Goal: Task Accomplishment & Management: Complete application form

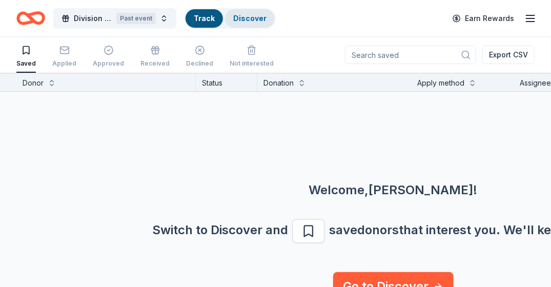
click at [256, 14] on link "Discover" at bounding box center [249, 18] width 33 height 9
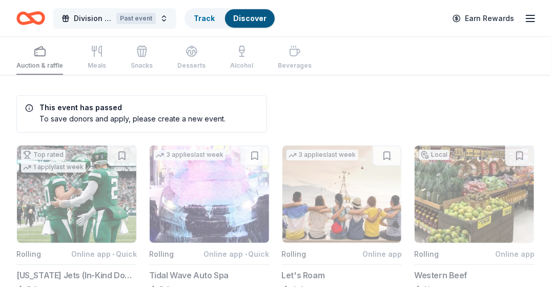
click at [91, 21] on span "Division Avenue PTA Sweeps" at bounding box center [93, 18] width 38 height 12
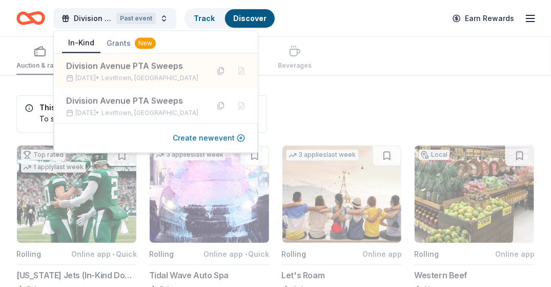
click at [201, 138] on button "Create new event" at bounding box center [209, 138] width 72 height 12
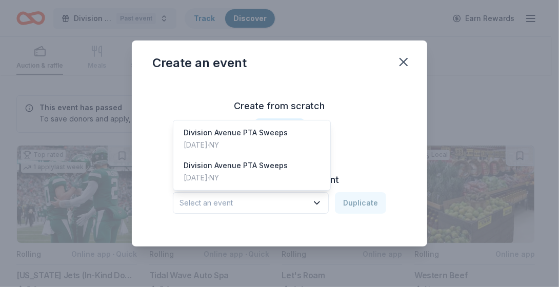
click at [316, 202] on icon "button" at bounding box center [317, 203] width 10 height 10
click at [255, 127] on div "Division Avenue PTA Sweeps" at bounding box center [236, 133] width 104 height 12
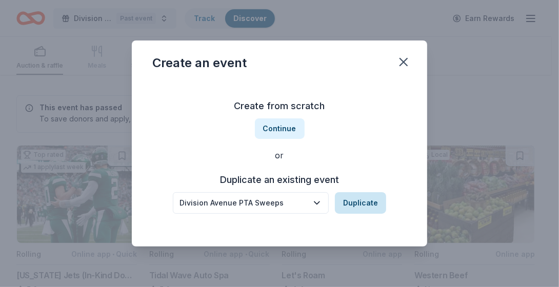
click at [379, 202] on button "Duplicate" at bounding box center [360, 203] width 51 height 22
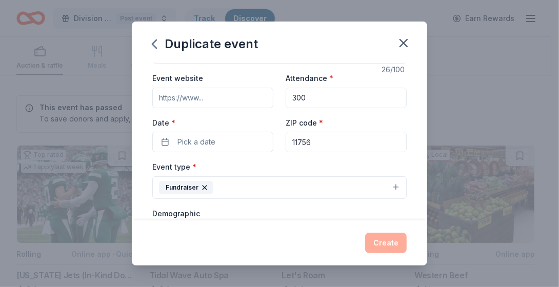
scroll to position [39, 0]
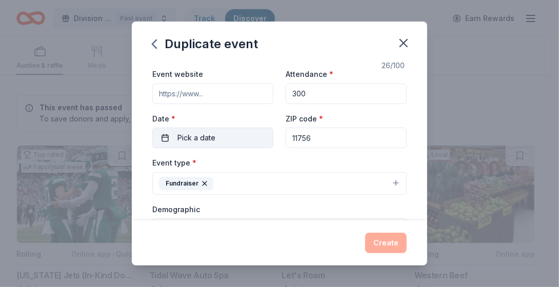
click at [224, 135] on button "Pick a date" at bounding box center [212, 138] width 121 height 21
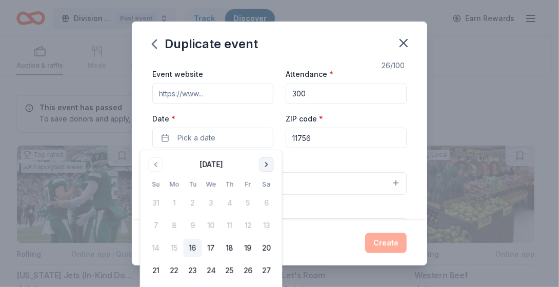
click at [268, 166] on button "Go to next month" at bounding box center [266, 164] width 14 height 14
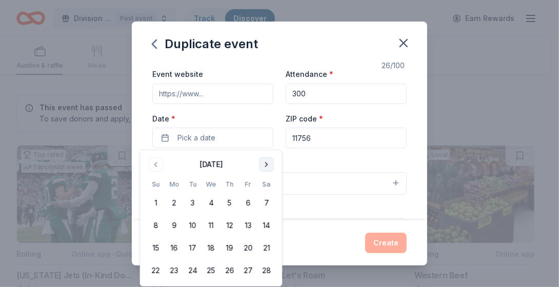
click at [268, 166] on button "Go to next month" at bounding box center [266, 164] width 14 height 14
click at [248, 202] on button "6" at bounding box center [248, 203] width 18 height 18
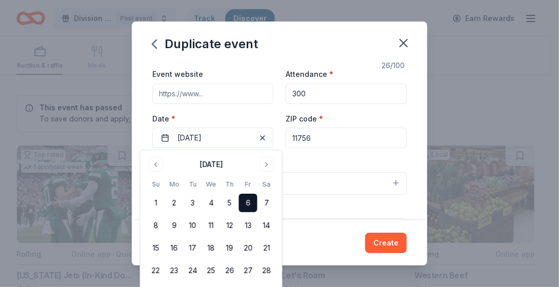
click at [319, 234] on div "Create" at bounding box center [279, 243] width 254 height 21
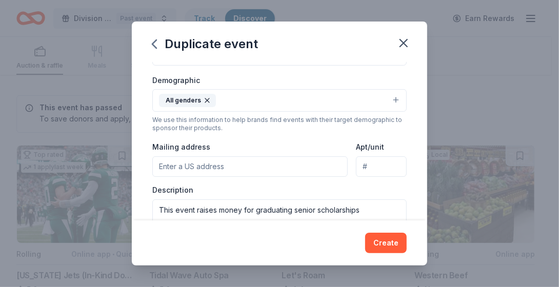
scroll to position [174, 0]
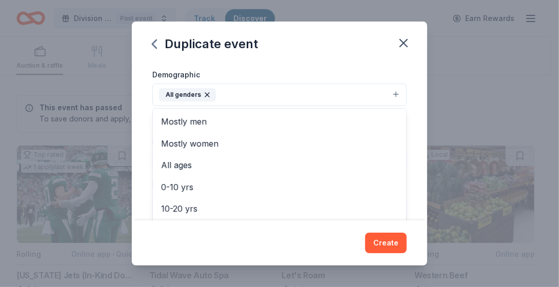
click at [390, 93] on button "All genders" at bounding box center [279, 95] width 254 height 23
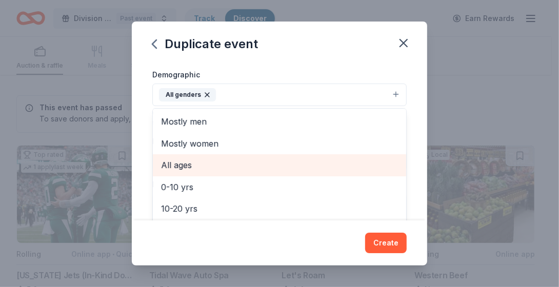
click at [190, 166] on span "All ages" at bounding box center [279, 164] width 237 height 13
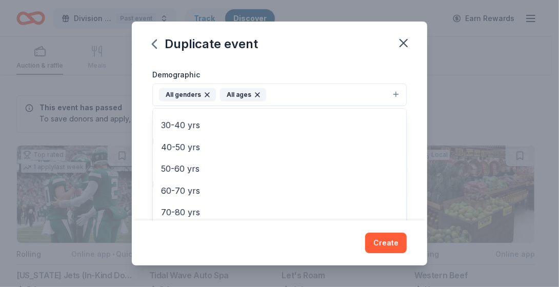
scroll to position [120, 0]
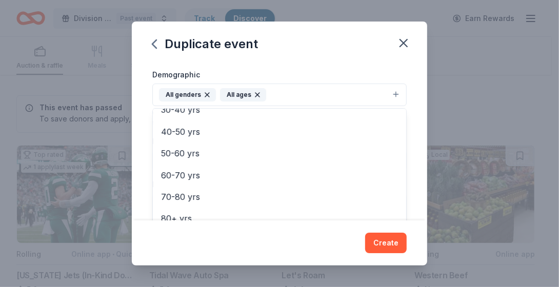
click at [322, 258] on div "Duplicate event Event name * Division Avenue PTA Sweeps 26 /100 Event website A…" at bounding box center [279, 143] width 295 height 243
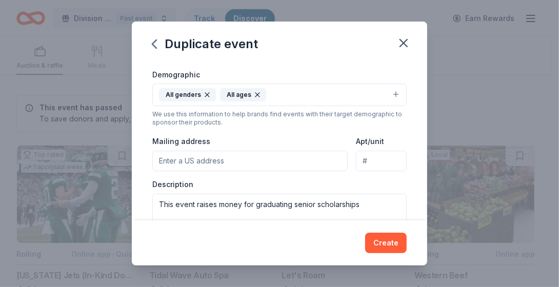
click at [163, 155] on input "Mailing address" at bounding box center [249, 161] width 195 height 21
click at [310, 156] on input "[STREET_ADDRESS][PERSON_NAME]" at bounding box center [249, 161] width 195 height 21
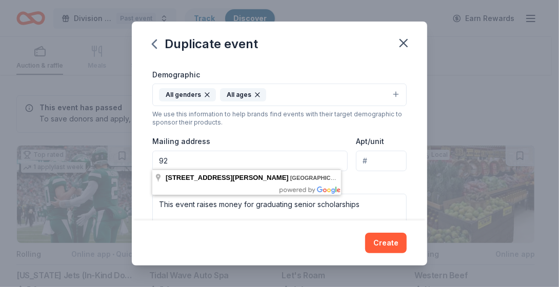
type input "9"
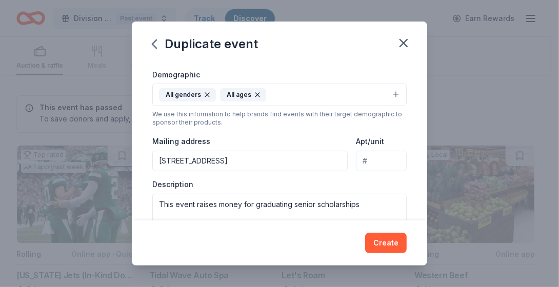
type input "[STREET_ADDRESS]"
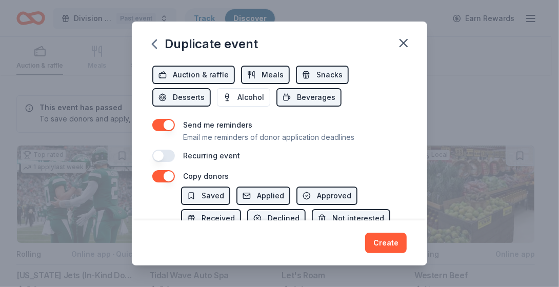
scroll to position [386, 0]
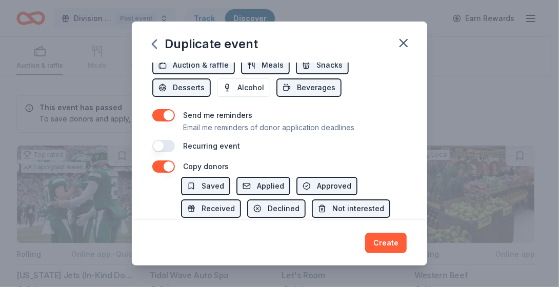
click at [161, 142] on button "button" at bounding box center [163, 146] width 23 height 12
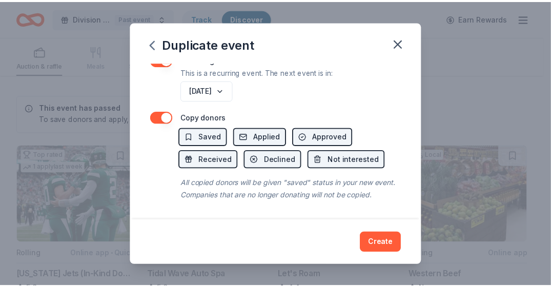
scroll to position [481, 0]
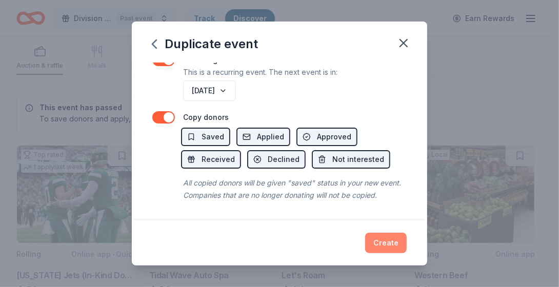
click at [383, 246] on button "Create" at bounding box center [386, 243] width 42 height 21
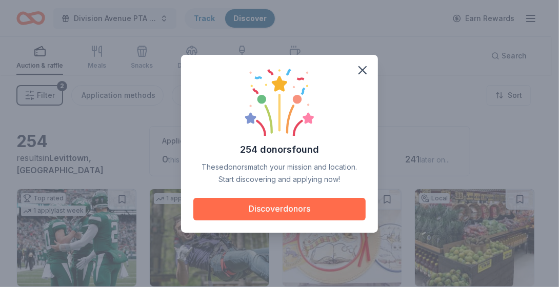
click at [288, 205] on button "Discover donors" at bounding box center [279, 209] width 172 height 23
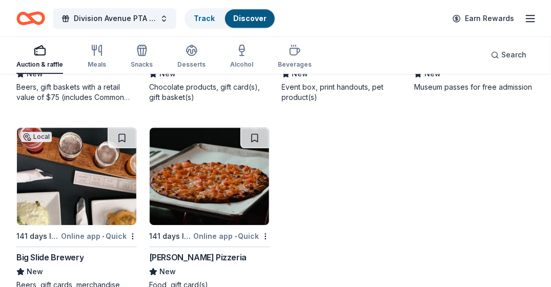
scroll to position [3448, 0]
